Goal: Task Accomplishment & Management: Manage account settings

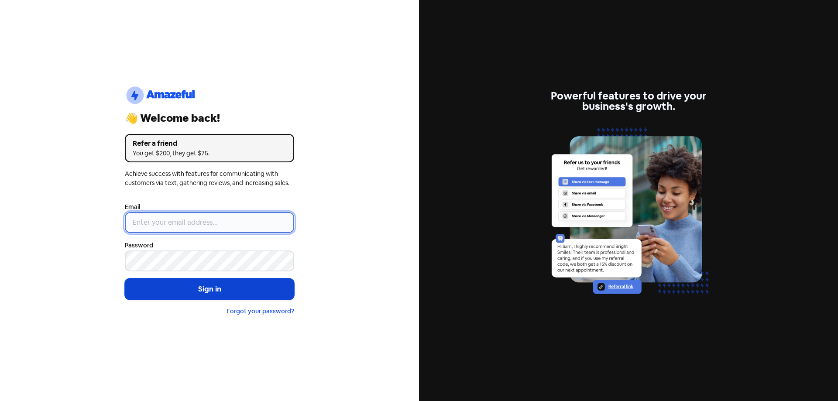
type input "[EMAIL_ADDRESS][DOMAIN_NAME]"
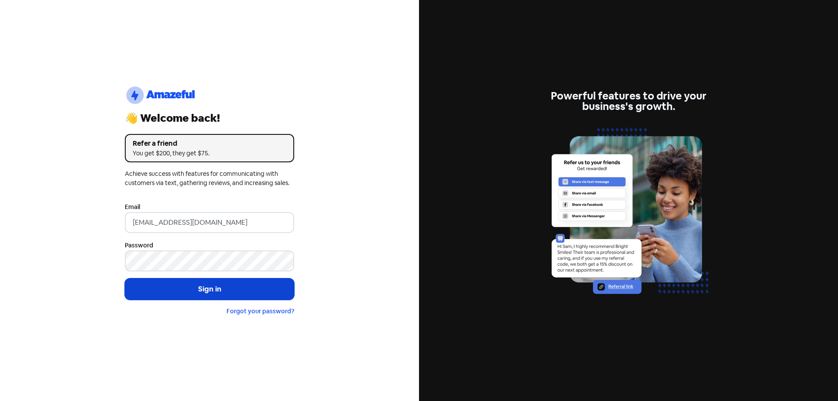
click at [186, 293] on button "Sign in" at bounding box center [209, 289] width 169 height 22
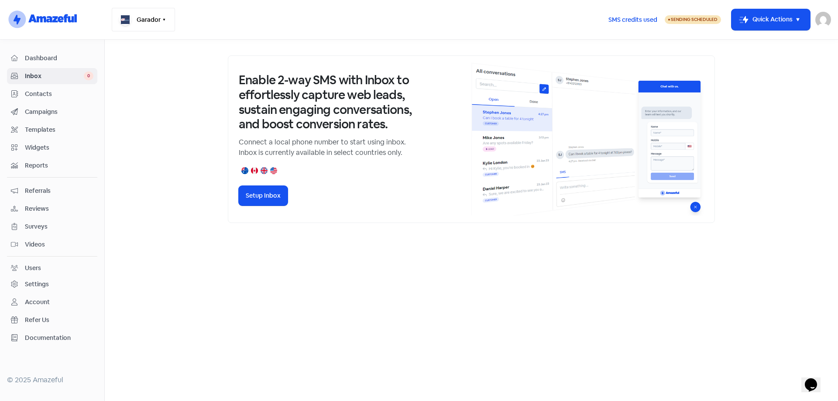
click at [167, 17] on icon "button" at bounding box center [164, 19] width 7 height 7
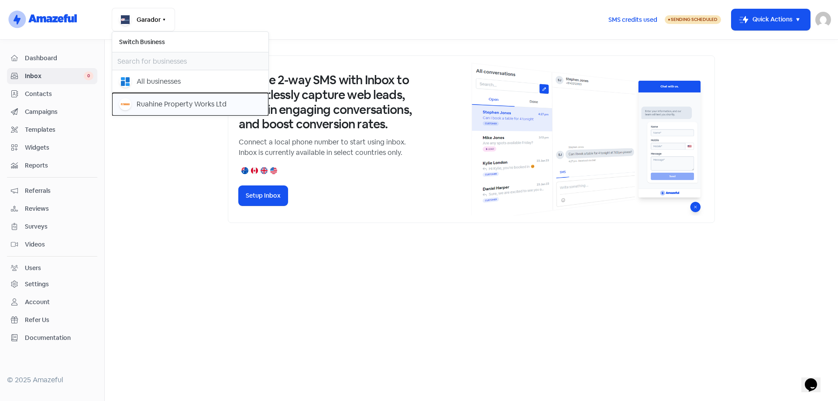
click at [149, 101] on div "Ruahine Property Works Ltd" at bounding box center [182, 104] width 90 height 10
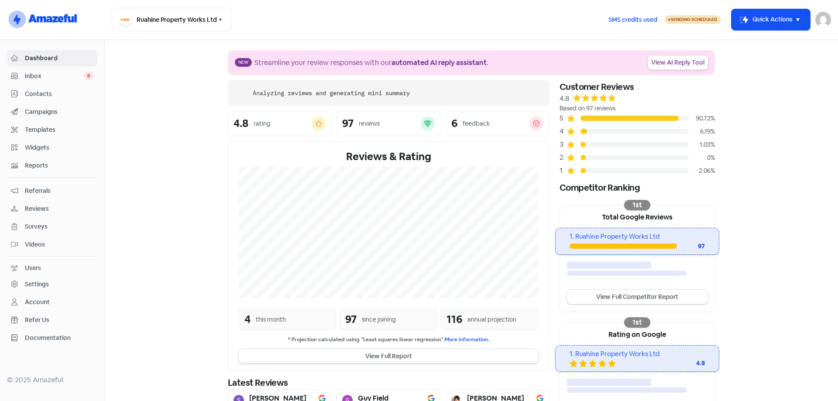
click at [34, 93] on span "Contacts" at bounding box center [59, 93] width 69 height 9
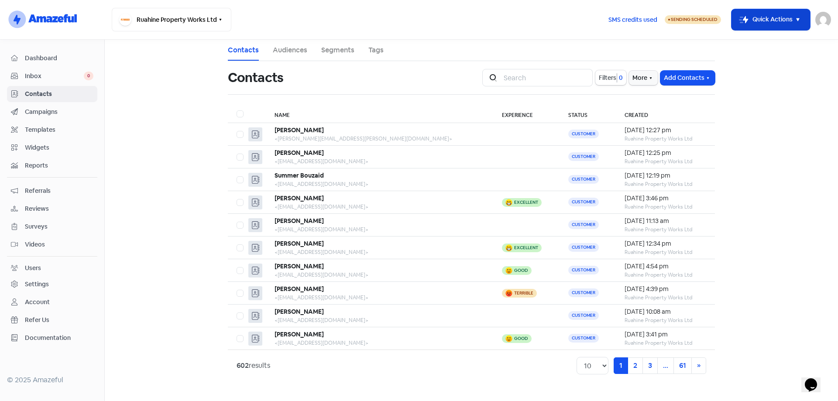
click at [796, 21] on icon "button" at bounding box center [797, 19] width 10 height 10
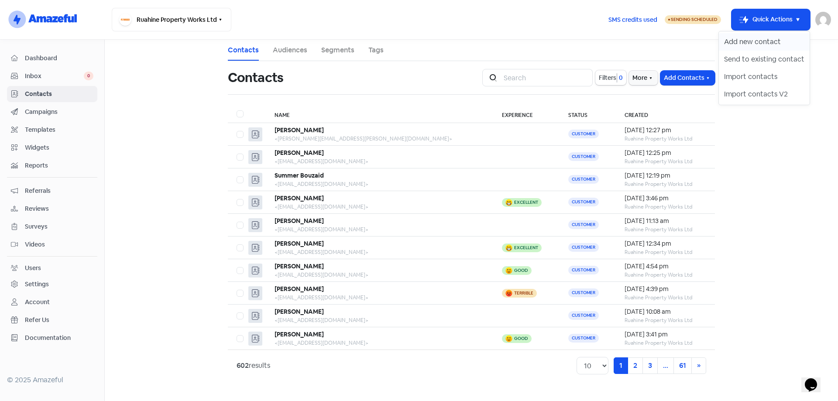
click at [768, 41] on button "Add new contact" at bounding box center [764, 41] width 91 height 17
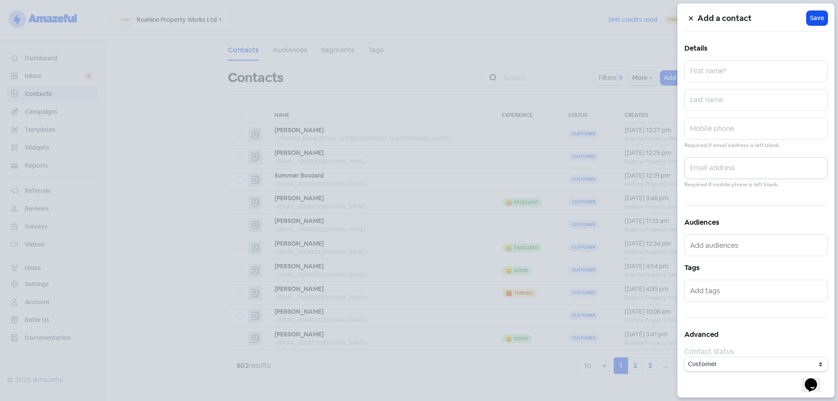
click at [716, 168] on input "text" at bounding box center [755, 168] width 143 height 22
paste input "[EMAIL_ADDRESS][DOMAIN_NAME]"
type input "[EMAIL_ADDRESS][DOMAIN_NAME]"
click at [727, 78] on input "text" at bounding box center [755, 71] width 143 height 22
type input "Raewyn"
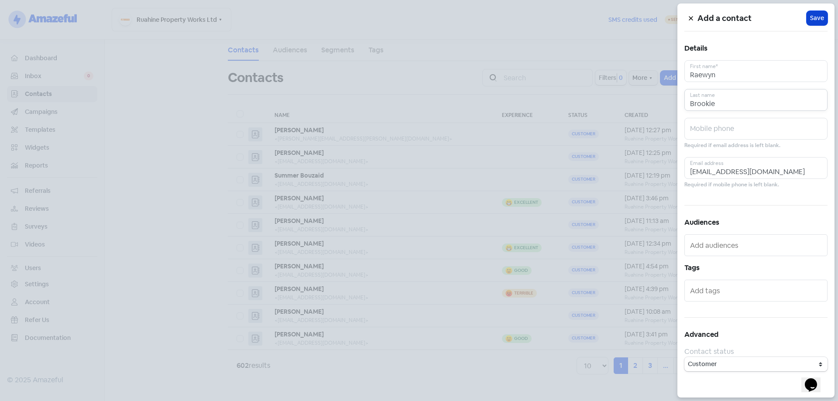
type input "Brookie"
click at [823, 21] on span "Save" at bounding box center [817, 18] width 14 height 9
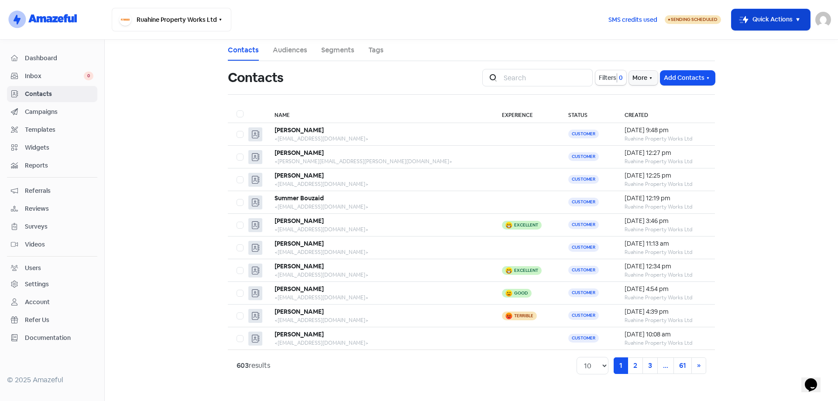
click at [792, 27] on button "Icon For Thunder-move Quick Actions" at bounding box center [770, 19] width 79 height 21
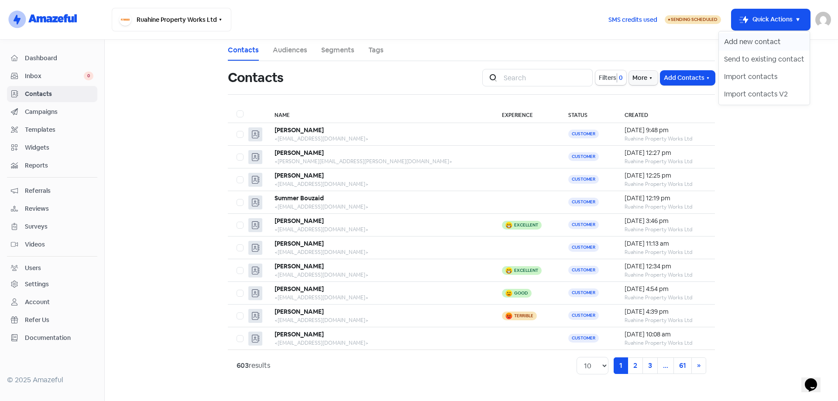
click at [771, 41] on button "Add new contact" at bounding box center [764, 41] width 91 height 17
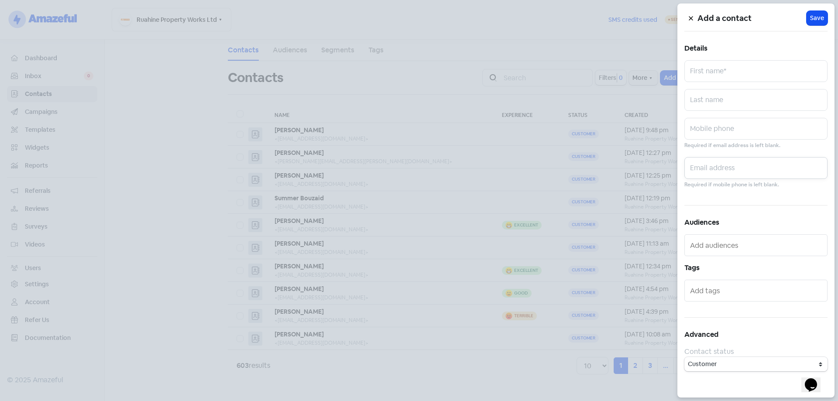
click at [743, 164] on input "text" at bounding box center [755, 168] width 143 height 22
paste input "[EMAIL_ADDRESS][DOMAIN_NAME]"
type input "[EMAIL_ADDRESS][DOMAIN_NAME]"
click at [733, 66] on input "text" at bounding box center [755, 71] width 143 height 22
type input "Anthea"
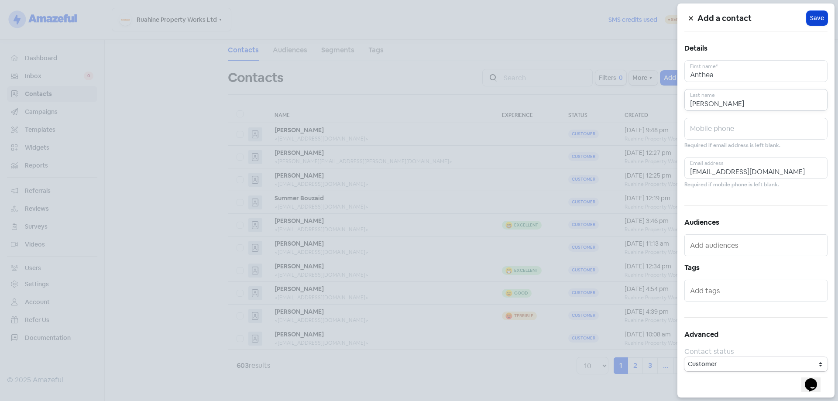
type input "[PERSON_NAME]"
click at [819, 15] on span "Save" at bounding box center [817, 18] width 14 height 9
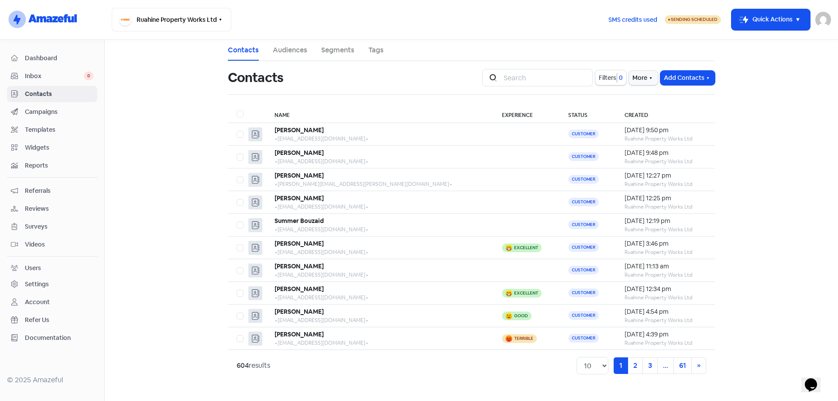
click at [819, 23] on img at bounding box center [823, 20] width 16 height 16
click at [796, 81] on link "Sign out" at bounding box center [775, 80] width 110 height 14
